Goal: Transaction & Acquisition: Purchase product/service

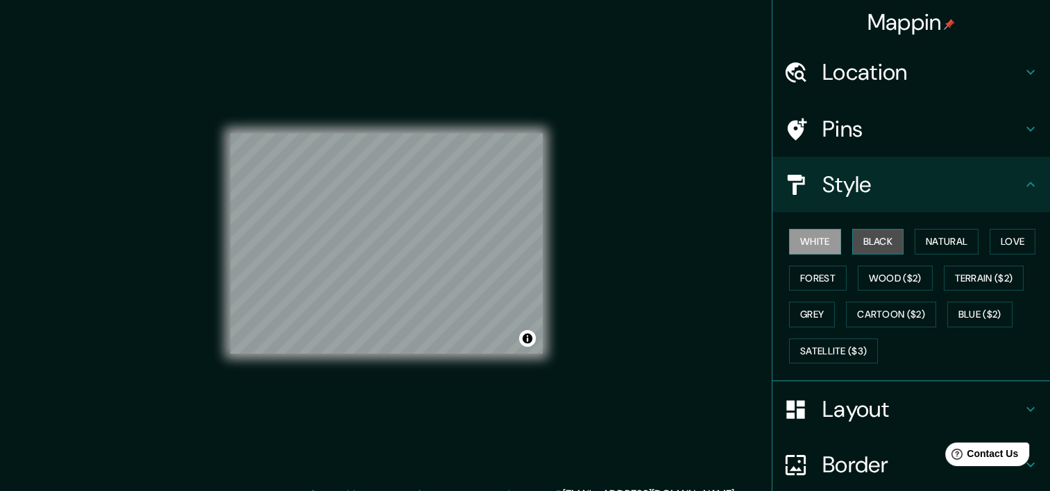
click at [877, 242] on button "Black" at bounding box center [878, 242] width 52 height 26
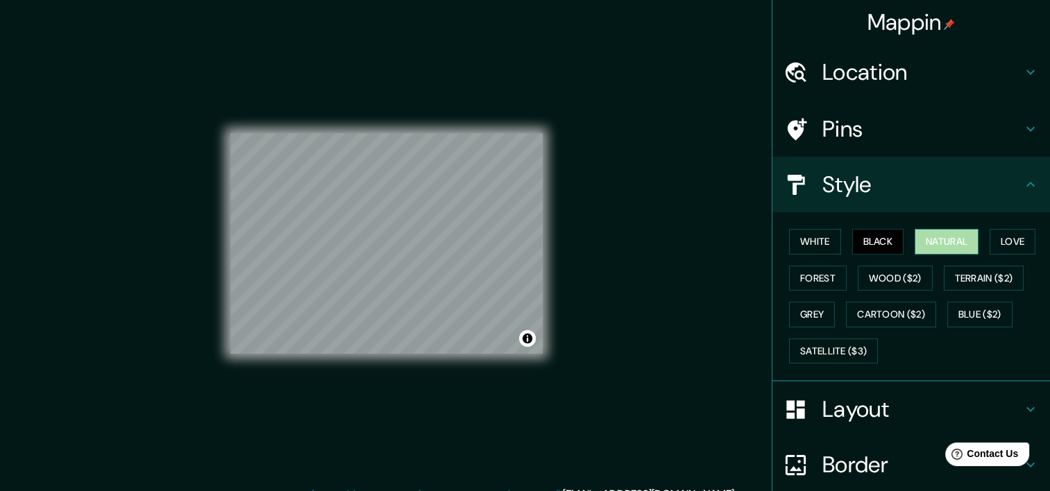
click at [950, 242] on button "Natural" at bounding box center [947, 242] width 64 height 26
click at [1002, 240] on button "Love" at bounding box center [1013, 242] width 46 height 26
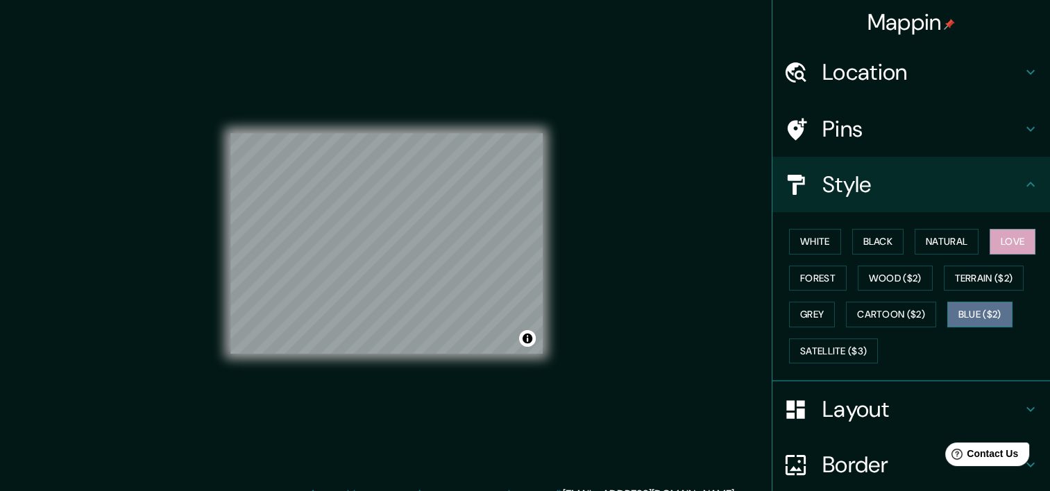
click at [966, 318] on button "Blue ($2)" at bounding box center [980, 315] width 65 height 26
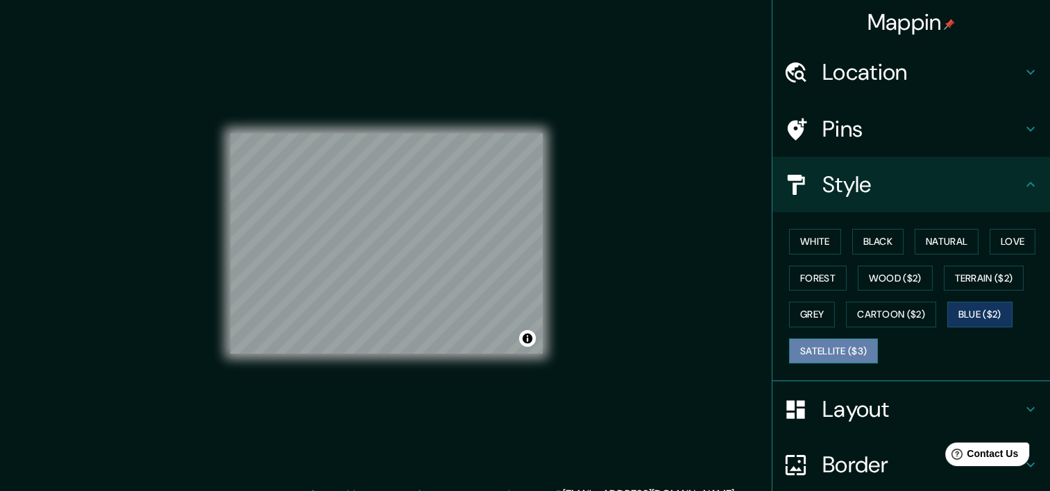
click at [841, 342] on button "Satellite ($3)" at bounding box center [833, 352] width 89 height 26
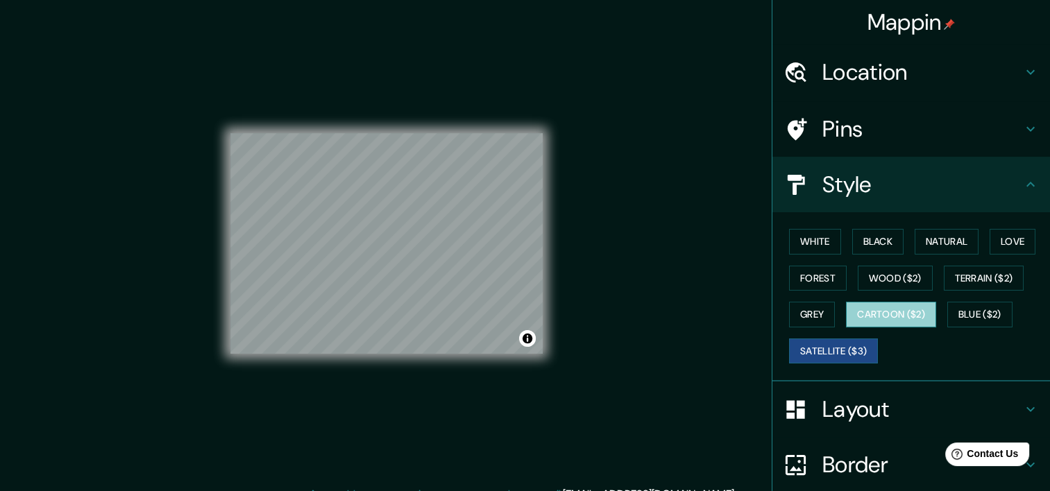
click at [878, 321] on button "Cartoon ($2)" at bounding box center [891, 315] width 90 height 26
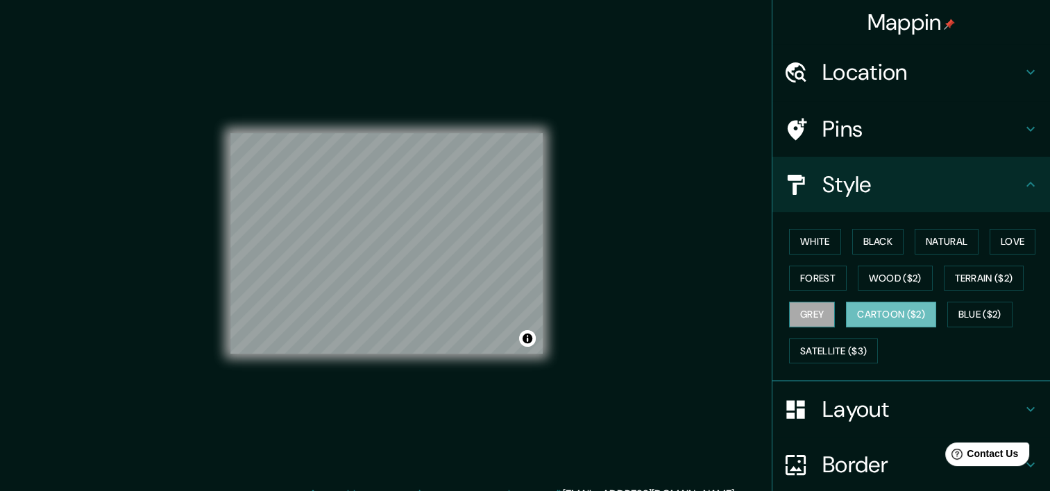
click at [814, 315] on button "Grey" at bounding box center [812, 315] width 46 height 26
click at [893, 286] on button "Wood ($2)" at bounding box center [895, 279] width 75 height 26
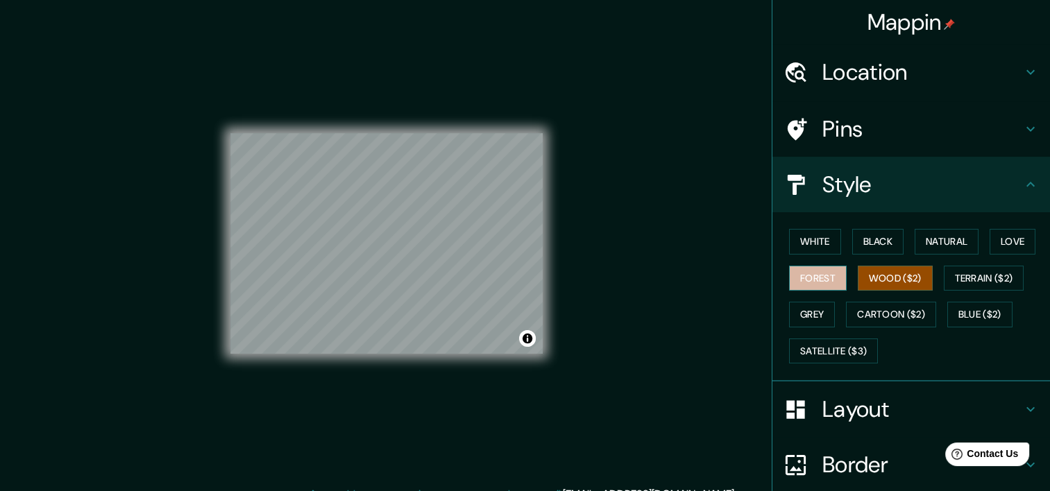
click at [812, 276] on button "Forest" at bounding box center [818, 279] width 58 height 26
click at [800, 248] on button "White" at bounding box center [815, 242] width 52 height 26
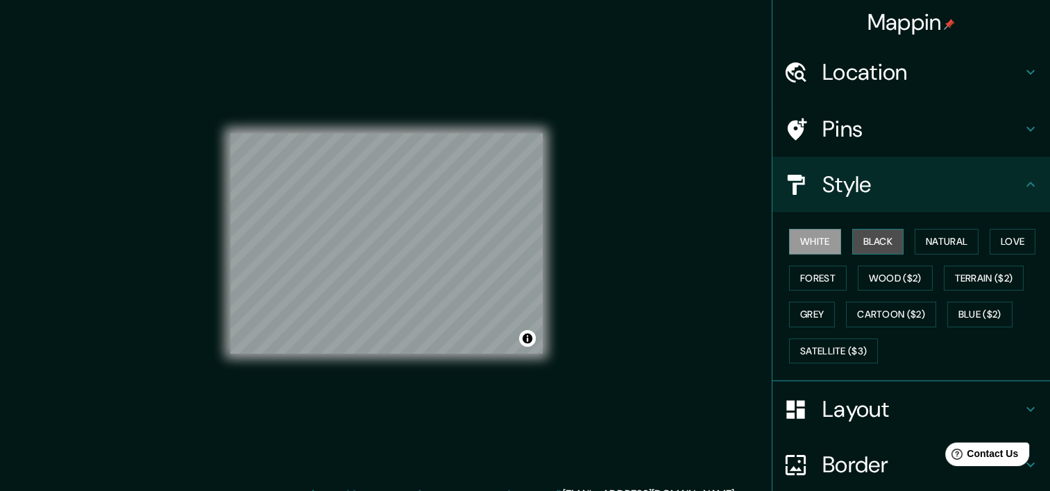
click at [879, 246] on button "Black" at bounding box center [878, 242] width 52 height 26
click at [812, 244] on button "White" at bounding box center [815, 242] width 52 height 26
